Goal: Communication & Community: Answer question/provide support

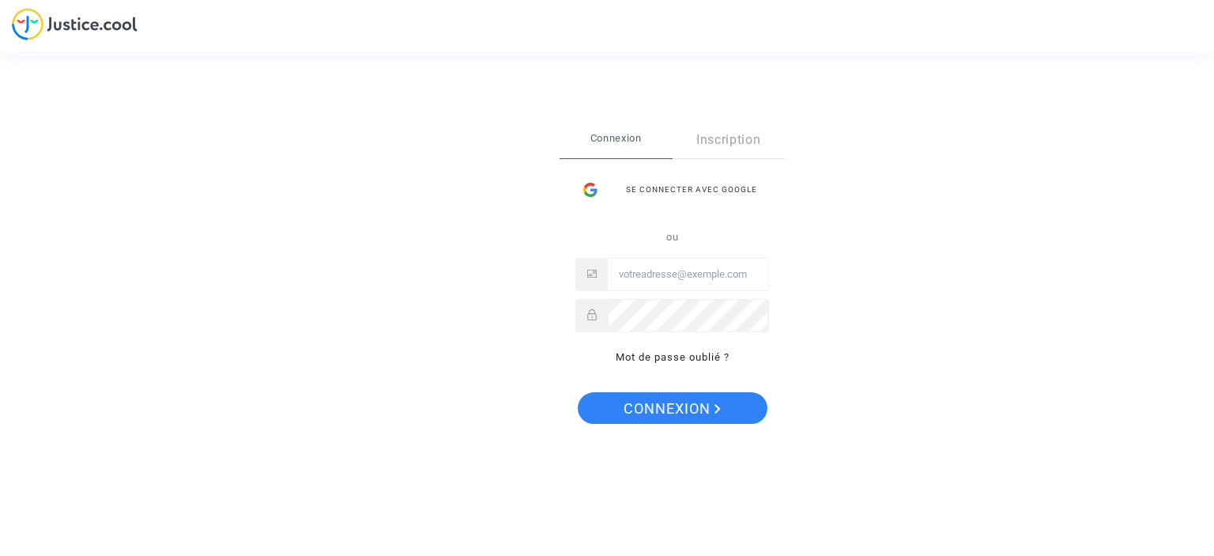
click at [677, 189] on div "Se connecter avec Google" at bounding box center [673, 190] width 194 height 32
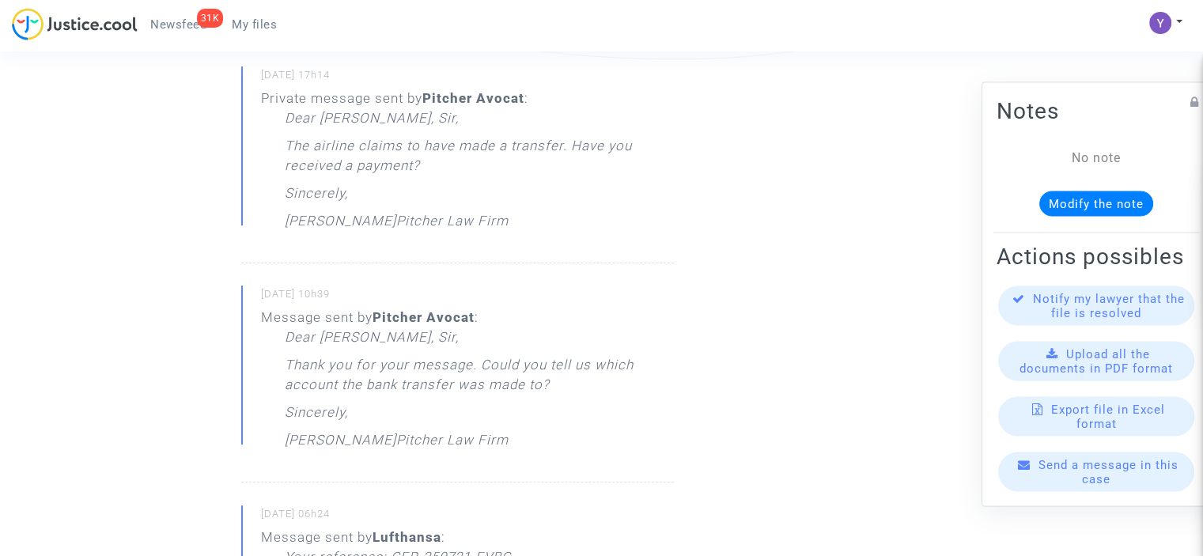
scroll to position [244, 0]
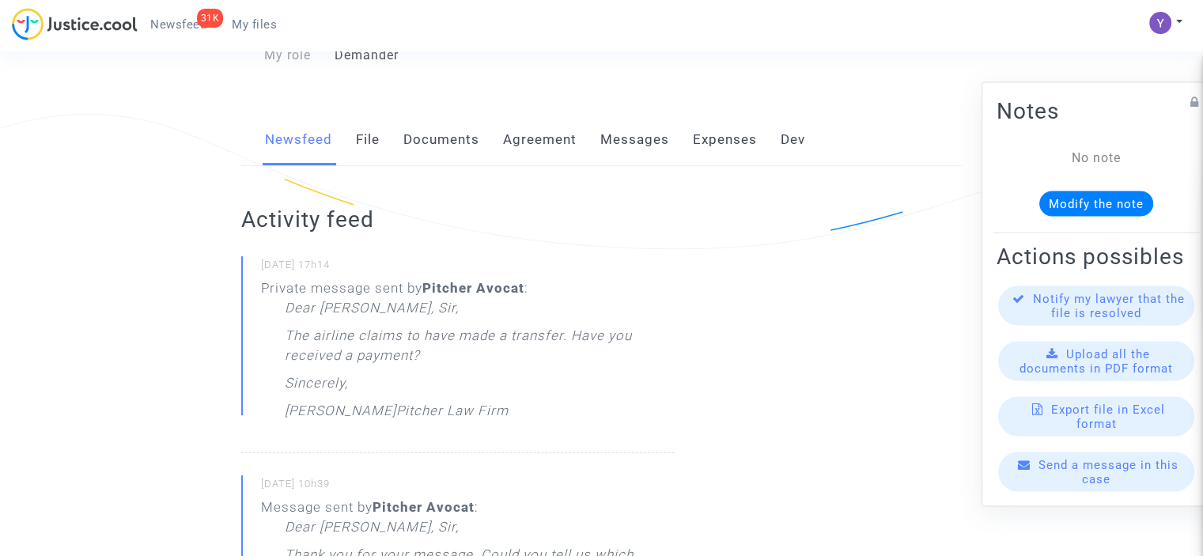
click at [1072, 491] on div "Send a message in this case" at bounding box center [1096, 471] width 196 height 40
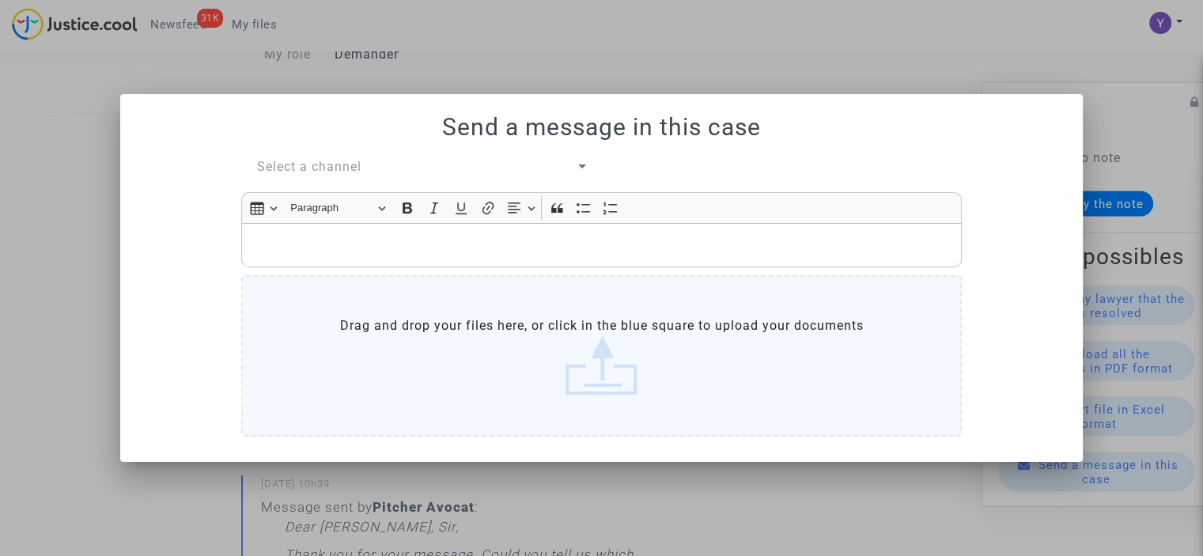
click at [338, 174] on span "Select a channel" at bounding box center [309, 166] width 104 height 15
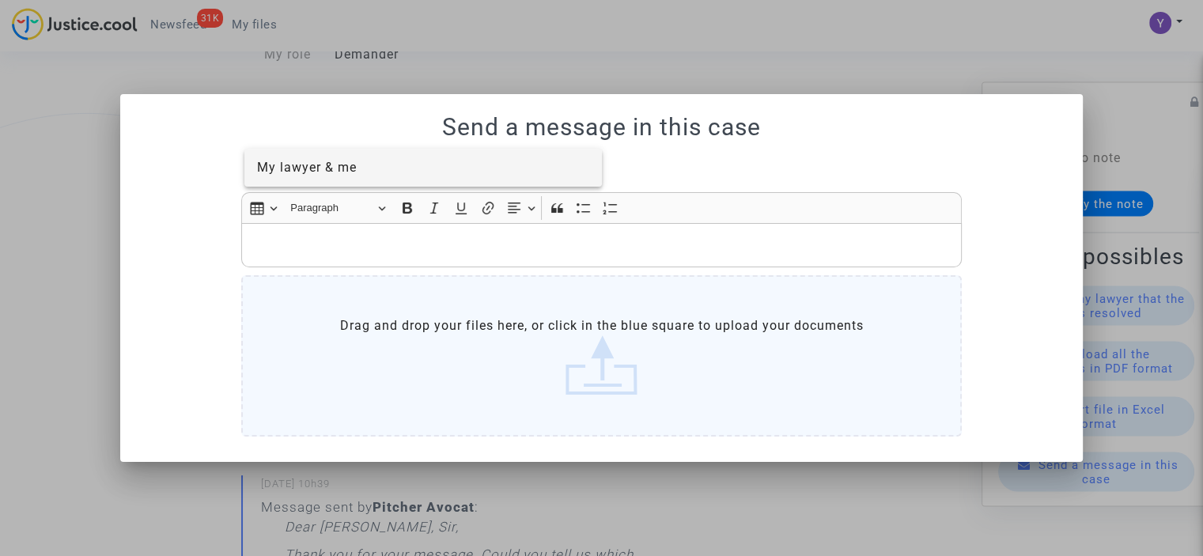
click at [333, 170] on span "My lawyer & me" at bounding box center [307, 167] width 100 height 15
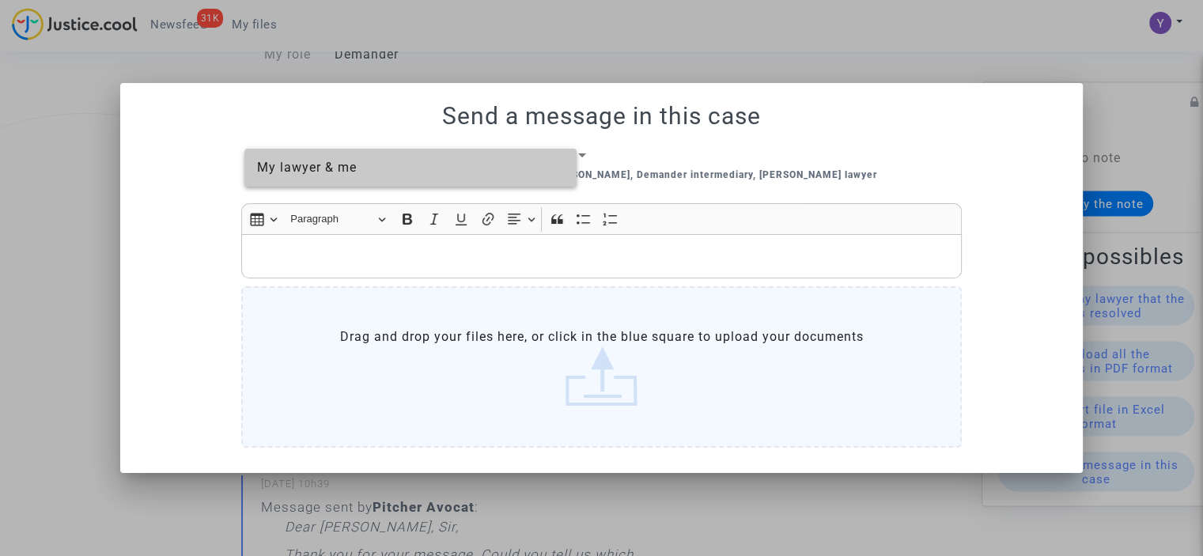
click at [326, 252] on p "Rich Text Editor, main" at bounding box center [602, 257] width 704 height 20
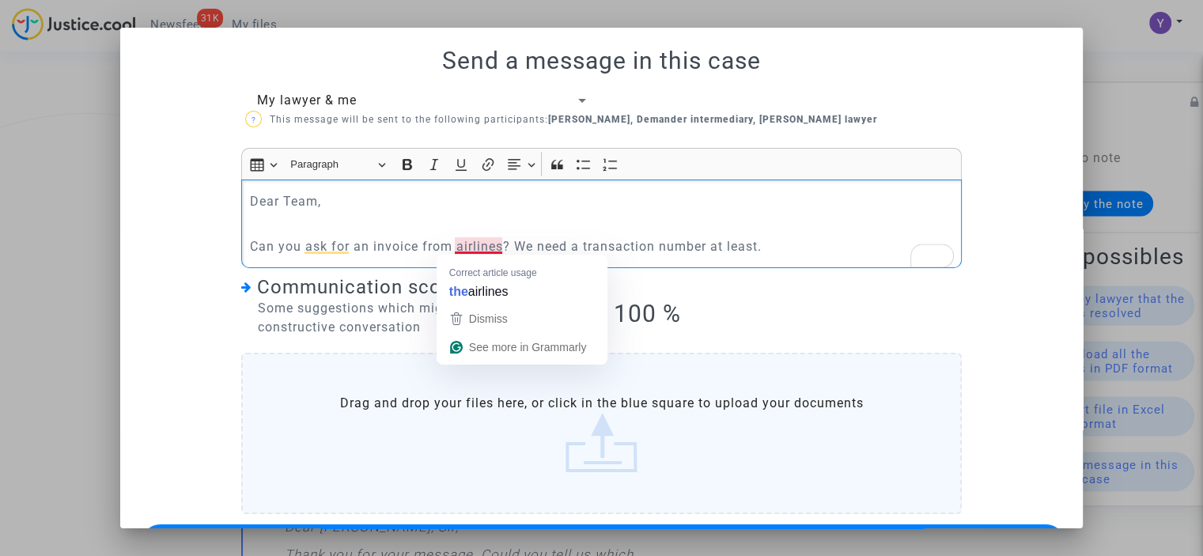
click at [466, 252] on p "Can you ask for an invoice from airlines? We need a transaction number at least." at bounding box center [602, 246] width 704 height 20
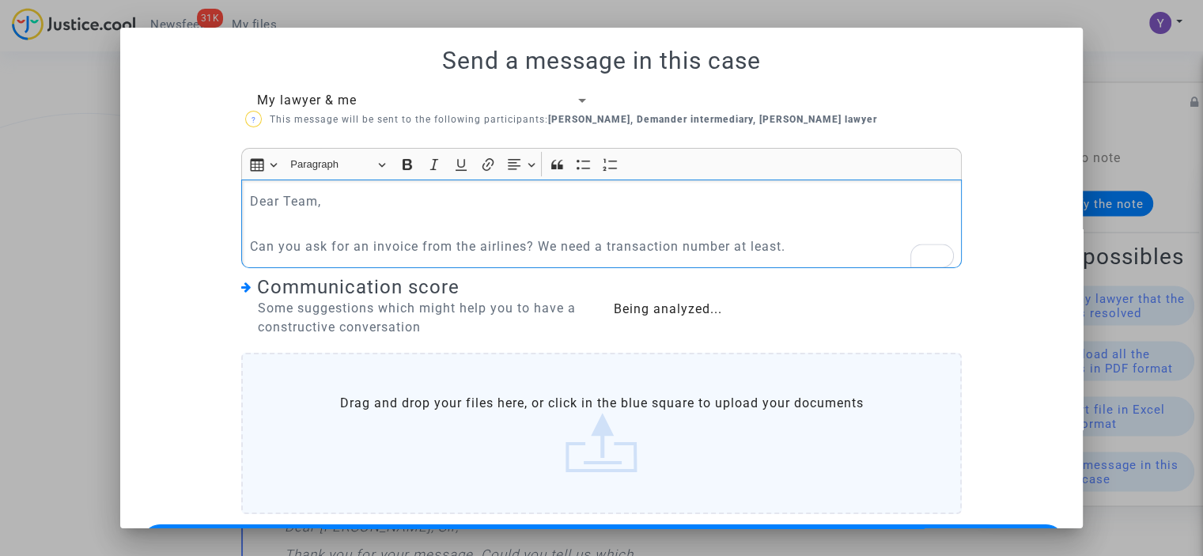
scroll to position [57, 0]
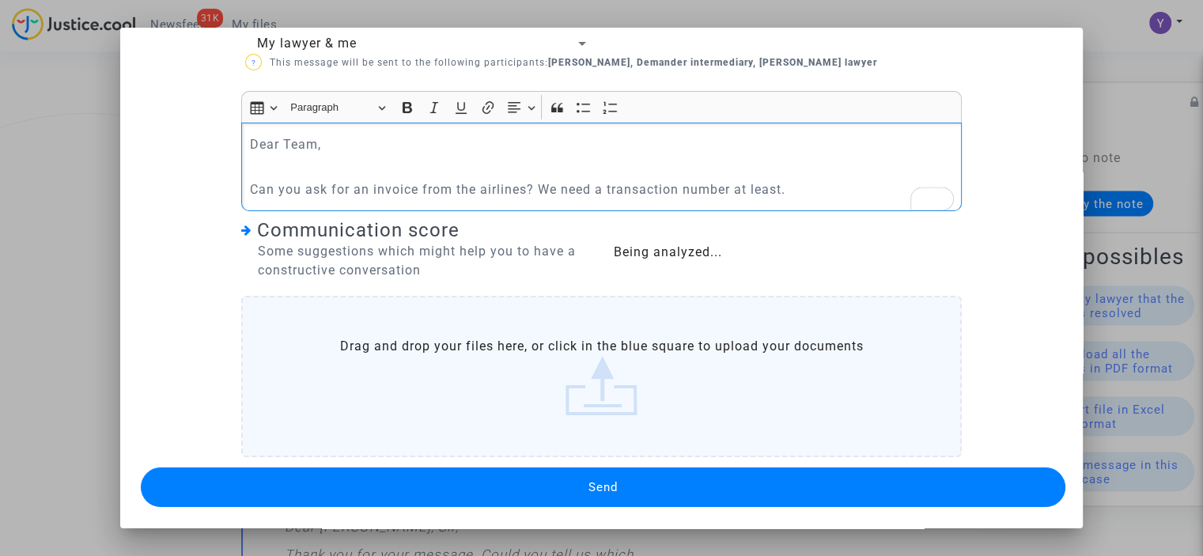
click at [510, 478] on button "Send" at bounding box center [603, 487] width 924 height 40
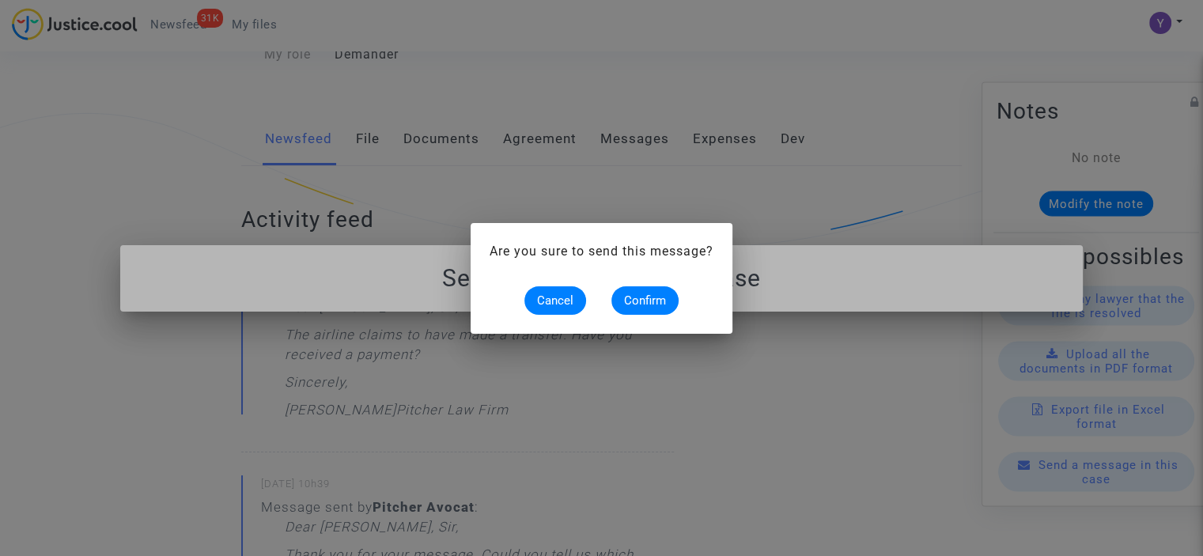
scroll to position [0, 0]
click at [658, 296] on span "Confirm" at bounding box center [645, 300] width 42 height 14
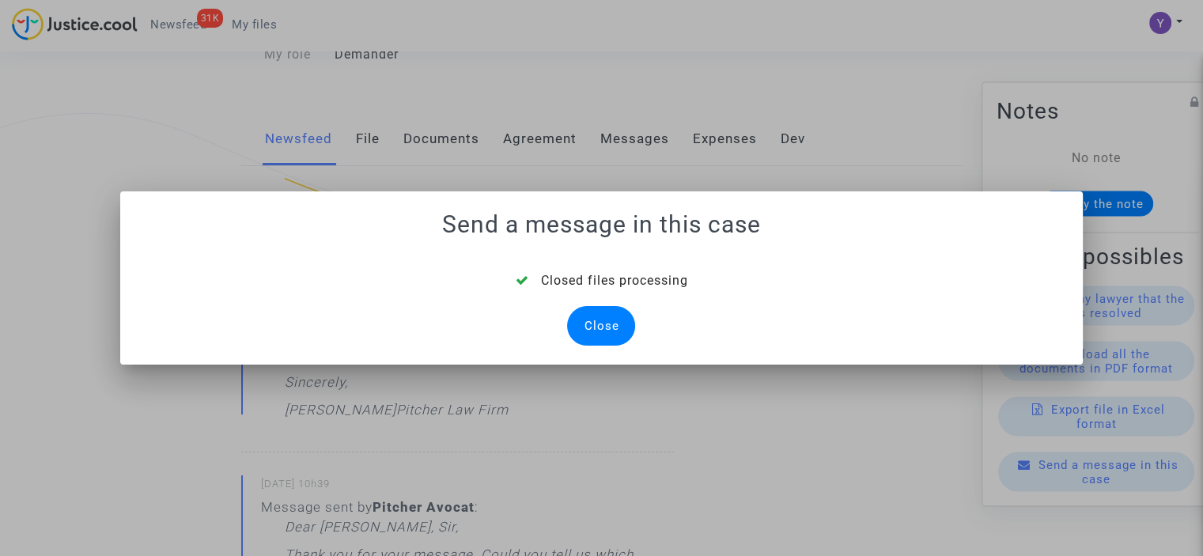
click at [593, 327] on div "Close" at bounding box center [601, 326] width 68 height 40
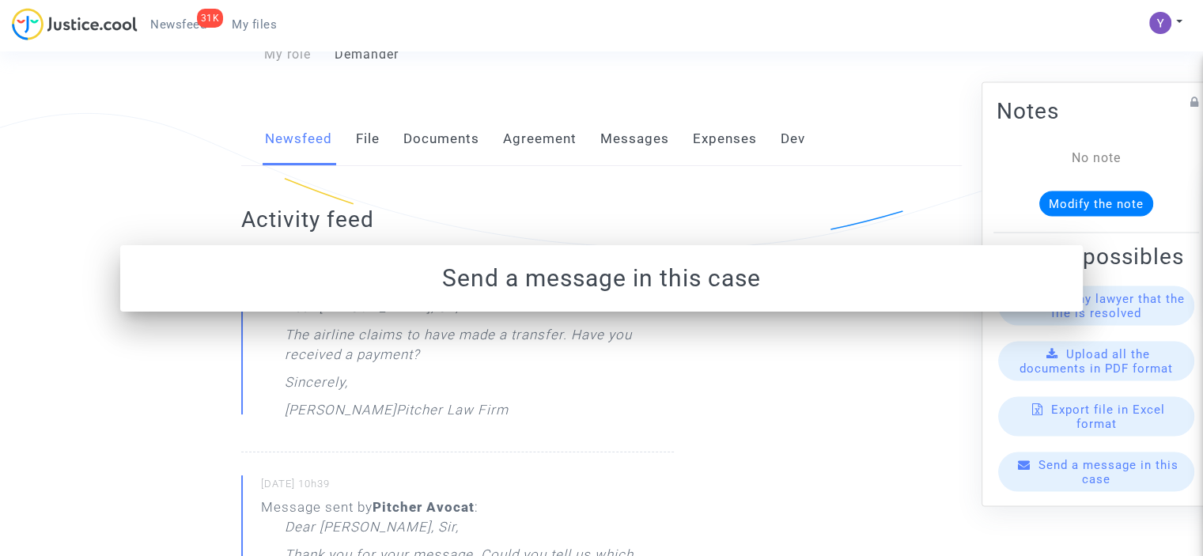
scroll to position [244, 0]
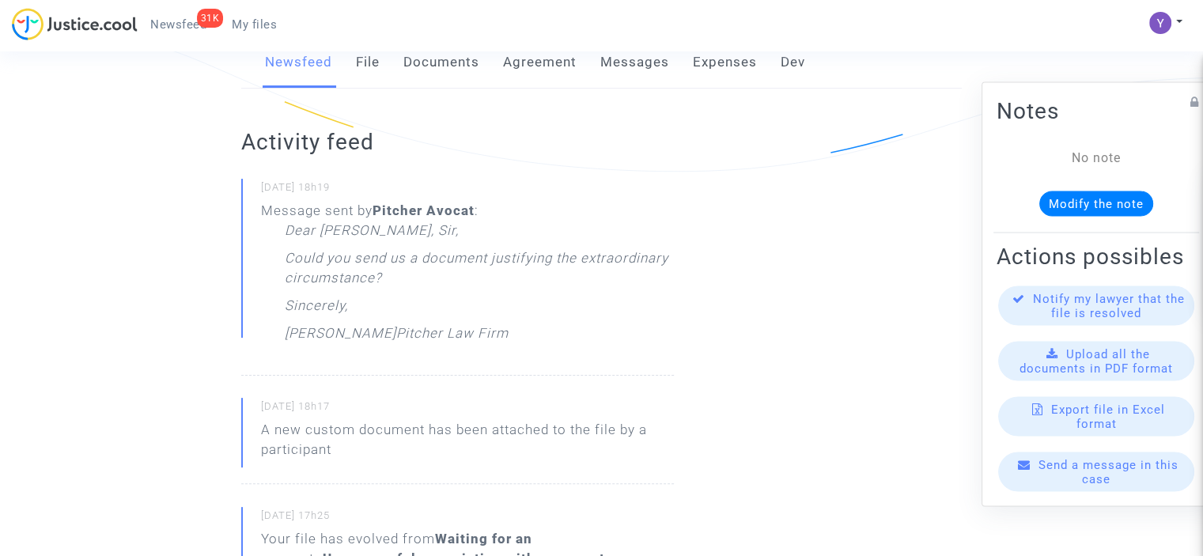
scroll to position [395, 0]
